Goal: Information Seeking & Learning: Learn about a topic

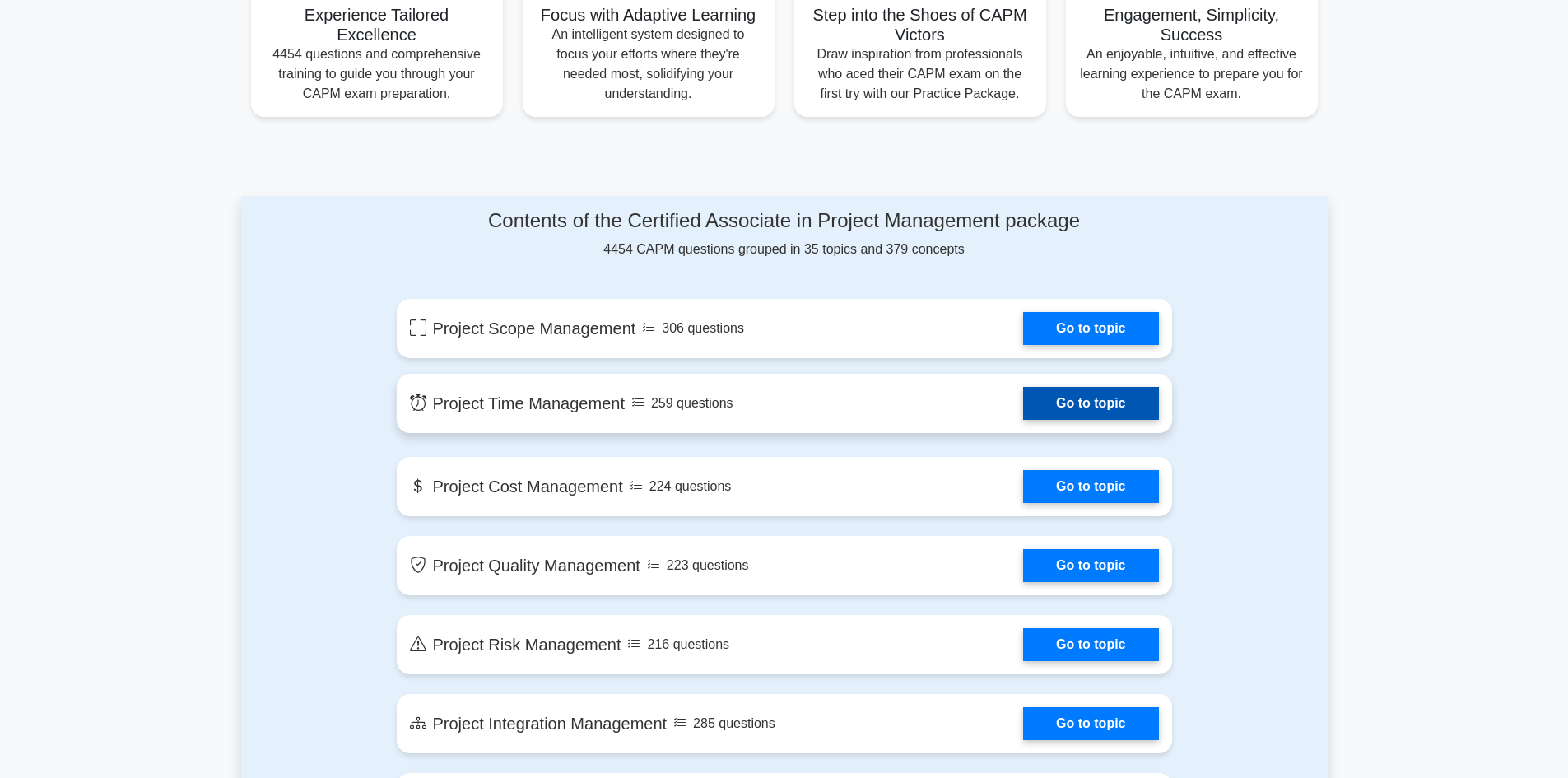
scroll to position [741, 0]
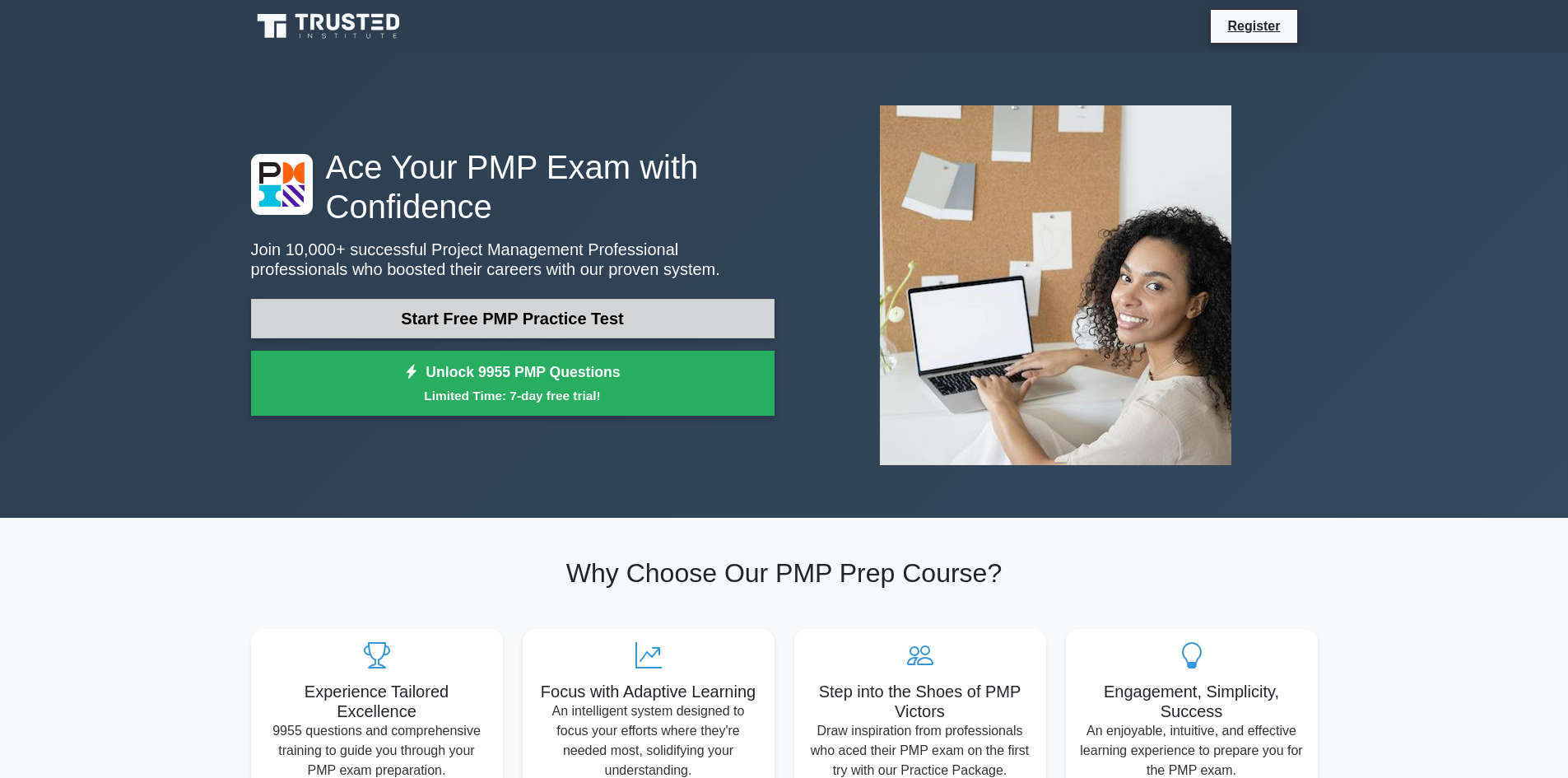
click at [534, 322] on link "Start Free PMP Practice Test" at bounding box center [513, 319] width 524 height 40
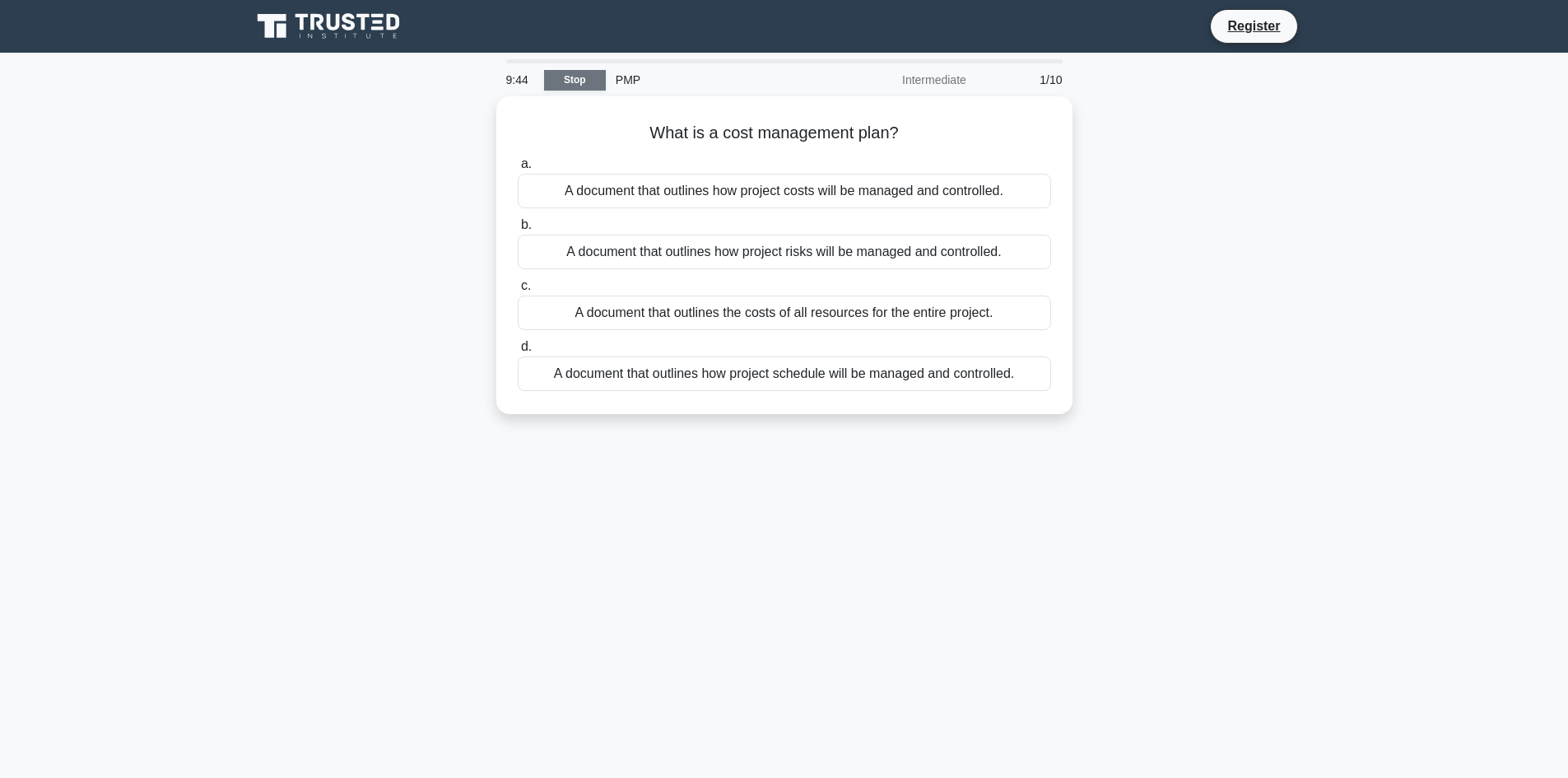
click at [575, 82] on link "Stop" at bounding box center [575, 80] width 62 height 21
